Goal: Entertainment & Leisure: Consume media (video, audio)

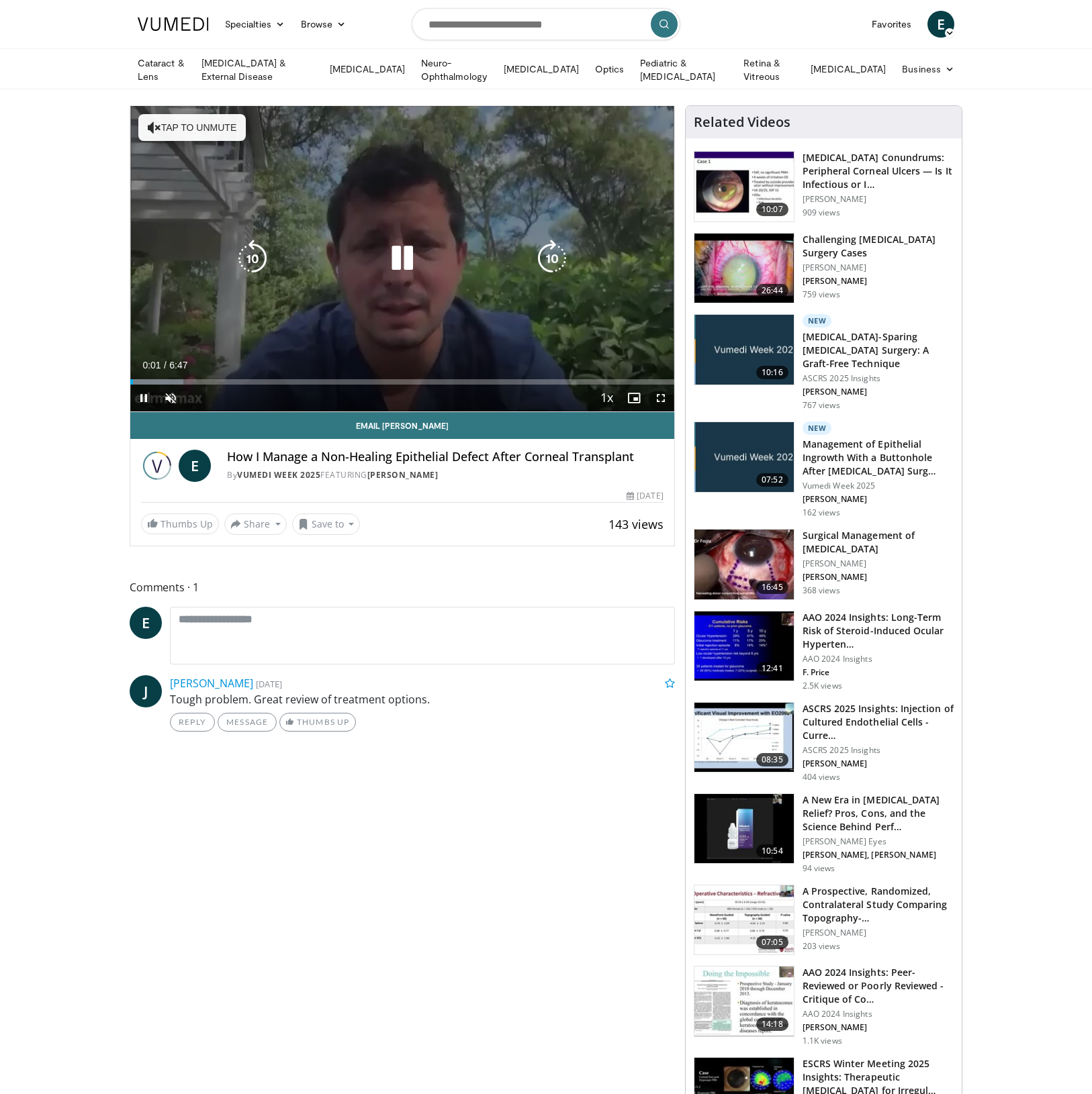
click at [150, 125] on icon "Video Player" at bounding box center [154, 128] width 13 height 13
click at [408, 259] on icon "Video Player" at bounding box center [402, 258] width 37 height 37
